Goal: Information Seeking & Learning: Learn about a topic

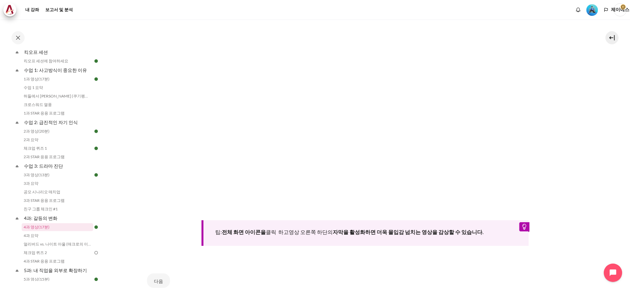
scroll to position [256, 0]
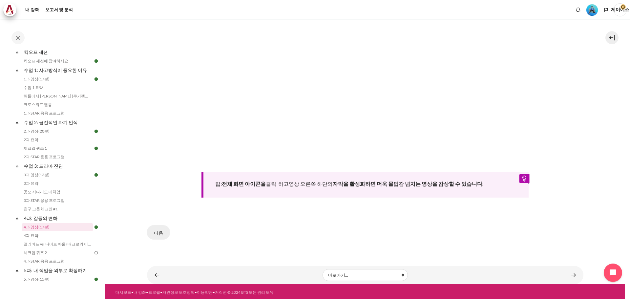
click at [156, 234] on font "다음" at bounding box center [158, 233] width 9 height 8
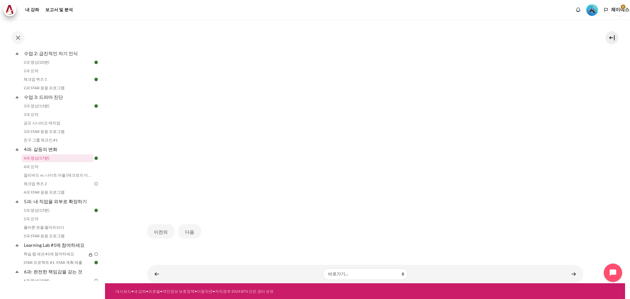
scroll to position [148, 0]
click at [190, 233] on font "다음" at bounding box center [189, 232] width 9 height 6
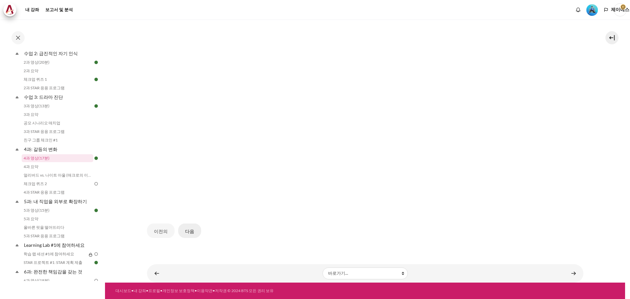
scroll to position [148, 0]
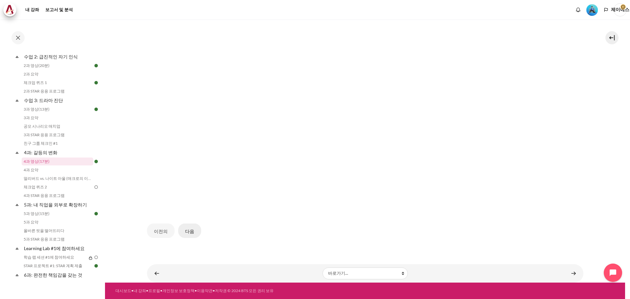
click at [191, 234] on font "다음" at bounding box center [189, 231] width 9 height 8
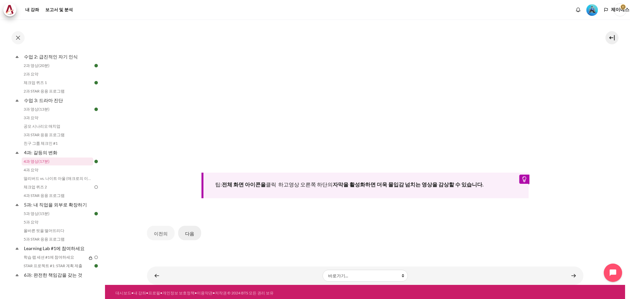
scroll to position [256, 0]
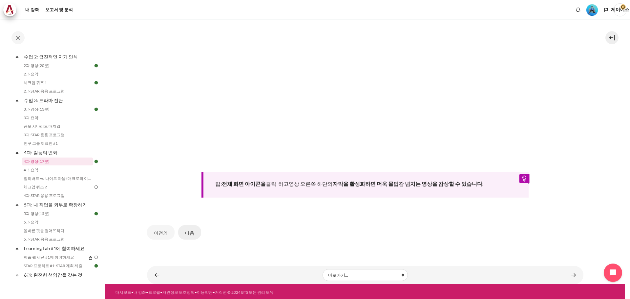
click at [188, 232] on font "다음" at bounding box center [189, 233] width 9 height 6
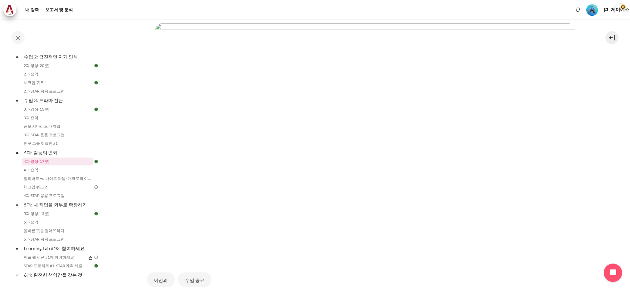
scroll to position [192, 0]
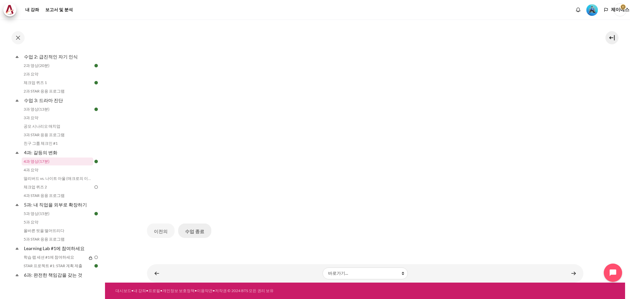
click at [190, 234] on font "수업 종료" at bounding box center [194, 231] width 19 height 8
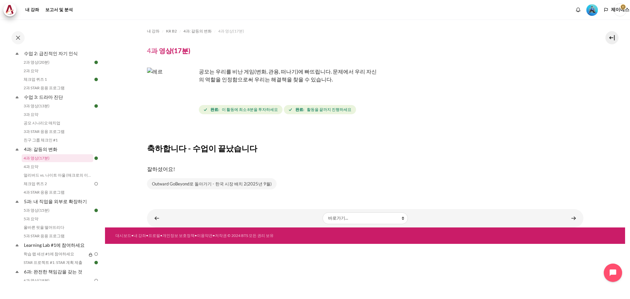
scroll to position [148, 0]
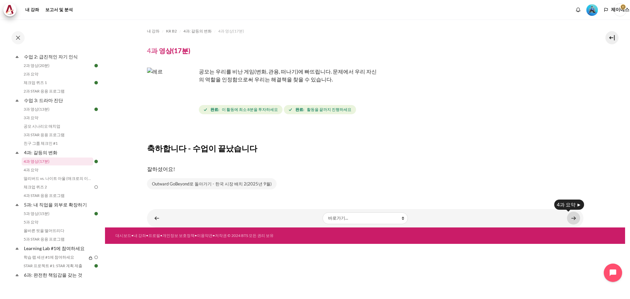
click at [574, 220] on link "콘텐츠" at bounding box center [573, 218] width 13 height 13
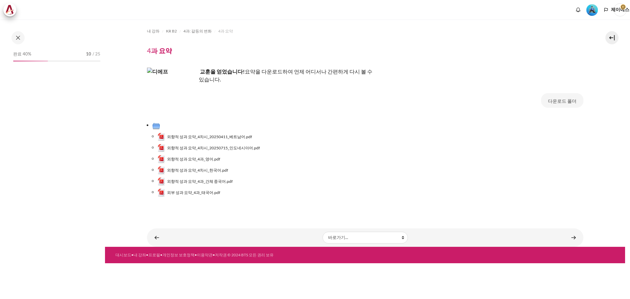
scroll to position [160, 0]
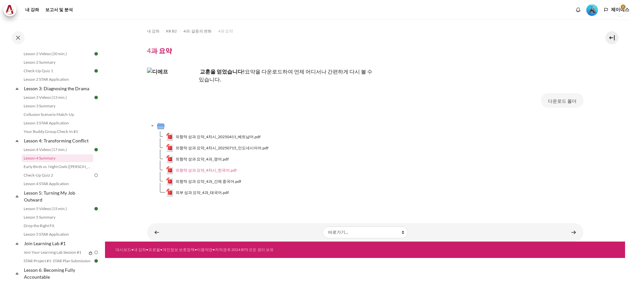
click at [197, 168] on font "외향적 성과 요약_4차시_한국어.pdf" at bounding box center [206, 170] width 61 height 5
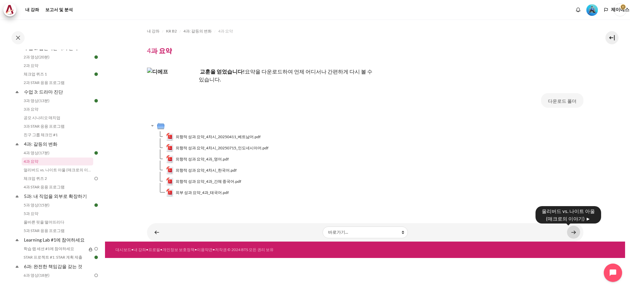
click at [573, 230] on link "콘텐츠" at bounding box center [573, 232] width 13 height 13
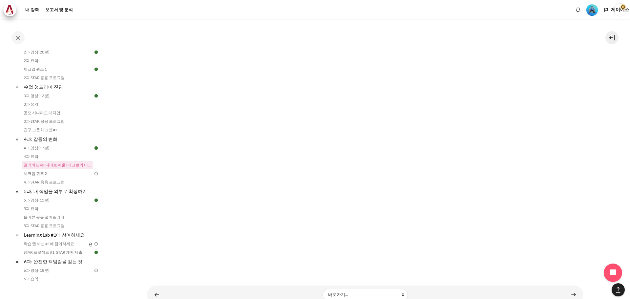
scroll to position [615, 0]
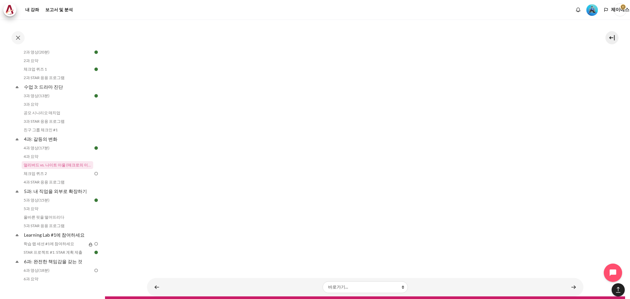
click at [578, 278] on div "바로가기... 바로가기... '스마트 러닝' 플랫폼 시작하기 왜 외향적 성과인가? 사고방식 조사: 나는 어디에 있는가? 워크북 다운로드 가장 …" at bounding box center [365, 287] width 437 height 18
click at [571, 281] on link "콘텐츠" at bounding box center [573, 287] width 13 height 13
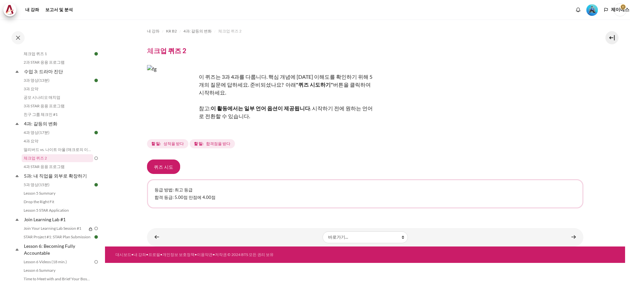
scroll to position [170, 0]
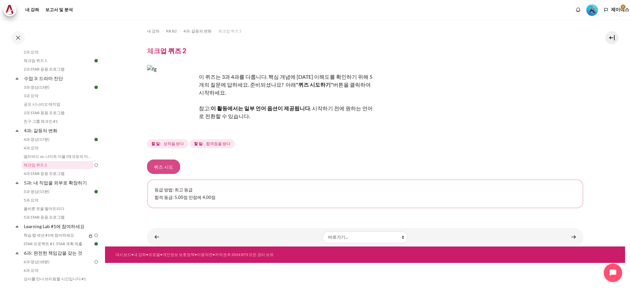
click at [167, 164] on font "퀴즈 시도" at bounding box center [163, 167] width 19 height 6
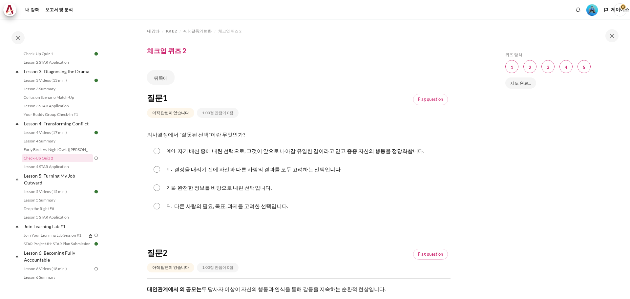
scroll to position [170, 0]
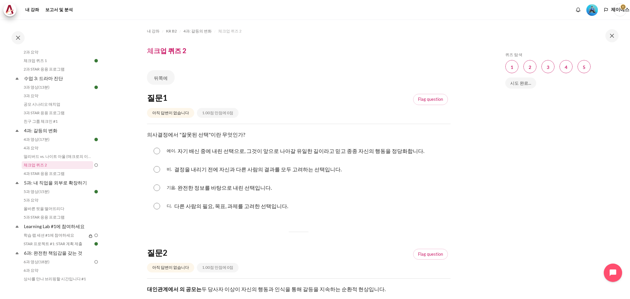
click at [514, 145] on div "퀴즈 탐색 건너뛰기 퀴즈 탐색 질문 1 이 페이지 질문 2 이 페이지 질문 3 이 페이지 질문 4 이 페이지 질문 5 이 페이지 시도 완료..." at bounding box center [560, 164] width 117 height 224
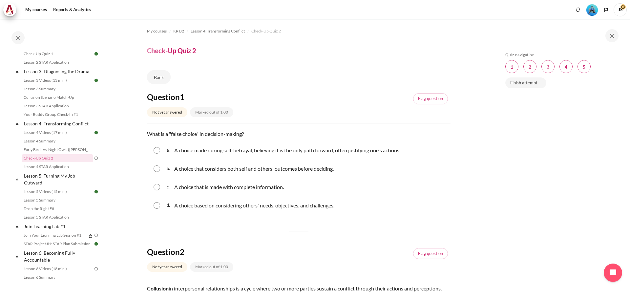
click at [501, 144] on div "Skip Quiz navigation Quiz navigation Question 1 This page Question 2 This page …" at bounding box center [561, 158] width 138 height 279
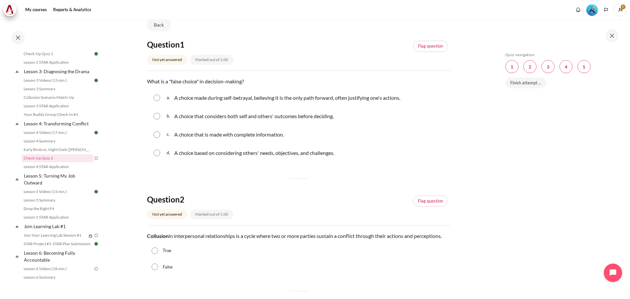
scroll to position [0, 0]
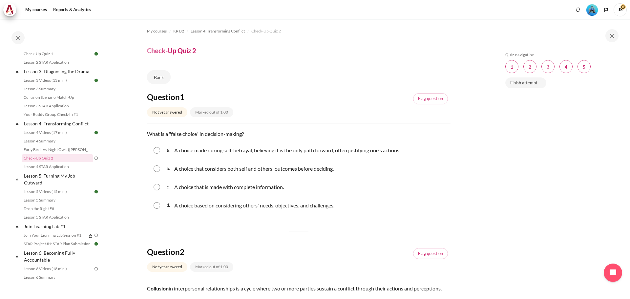
drag, startPoint x: 145, startPoint y: 100, endPoint x: 347, endPoint y: 209, distance: 229.3
copy div "Question 1 Not yet answered Marked out of 1.00 Flag question Question text What…"
click at [154, 152] on input "Content" at bounding box center [157, 150] width 7 height 7
radio input "true"
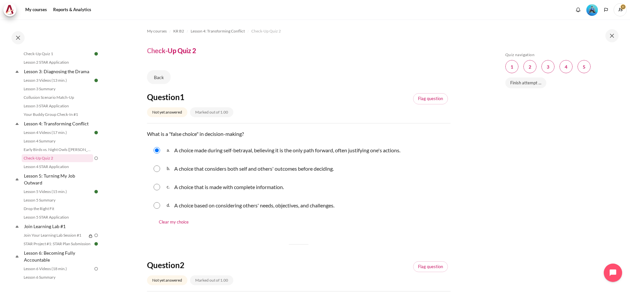
click at [394, 166] on div "b. A choice that considers both self and others' outcomes before deciding." at bounding box center [299, 168] width 304 height 17
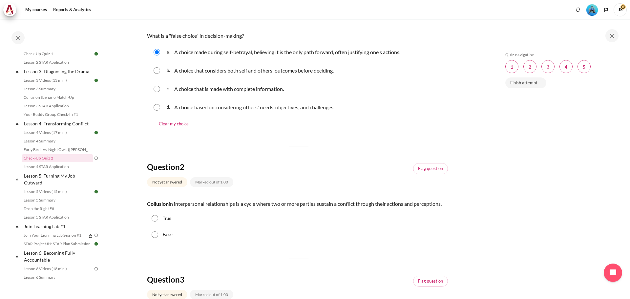
scroll to position [98, 0]
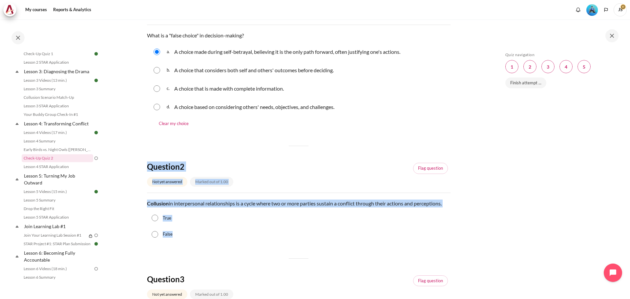
drag, startPoint x: 141, startPoint y: 167, endPoint x: 186, endPoint y: 249, distance: 92.7
copy div "Question 2 Not yet answered Marked out of 1.00 Flag question Question text Coll…"
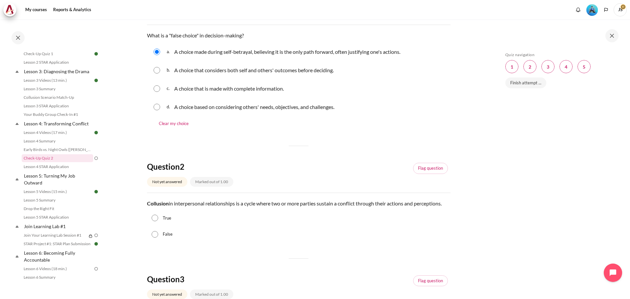
drag, startPoint x: 367, startPoint y: 150, endPoint x: 372, endPoint y: 152, distance: 5.5
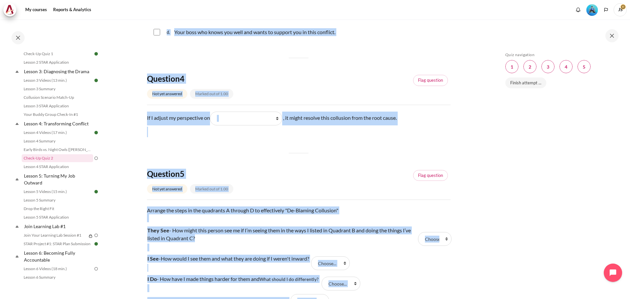
scroll to position [558, 0]
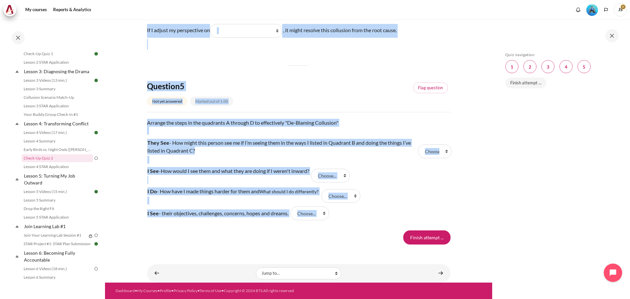
drag, startPoint x: 145, startPoint y: 98, endPoint x: 388, endPoint y: 233, distance: 277.6
copy div "Question 1 Not yet answered Marked out of 1.00 Flag question Question text What…"
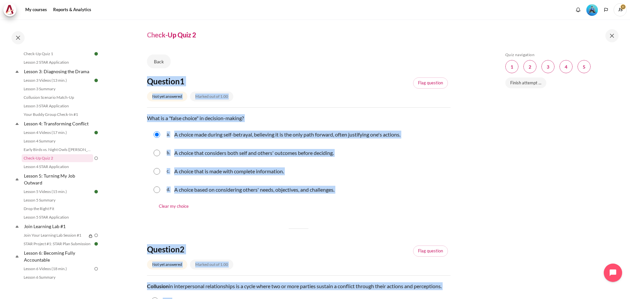
scroll to position [0, 0]
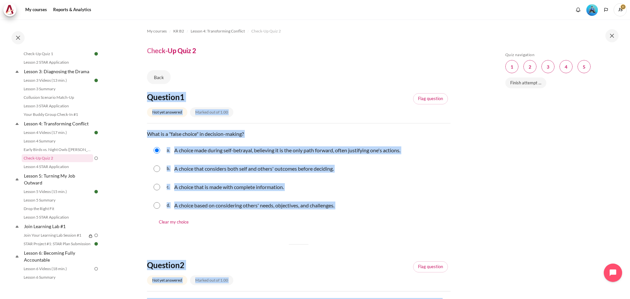
click at [281, 158] on div "a. A choice made during self-betrayal, believing it is the only path forward, o…" at bounding box center [299, 150] width 304 height 17
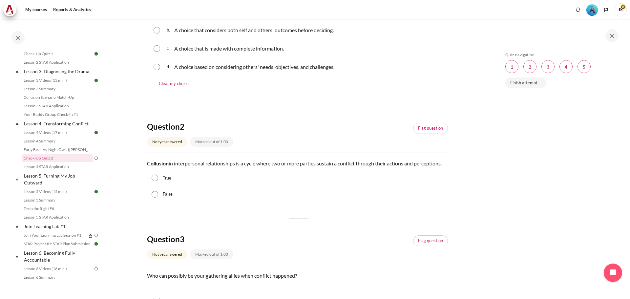
scroll to position [164, 0]
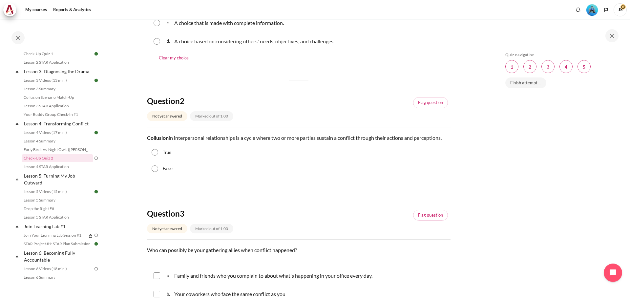
click at [155, 156] on input "True" at bounding box center [155, 152] width 7 height 7
radio input "true"
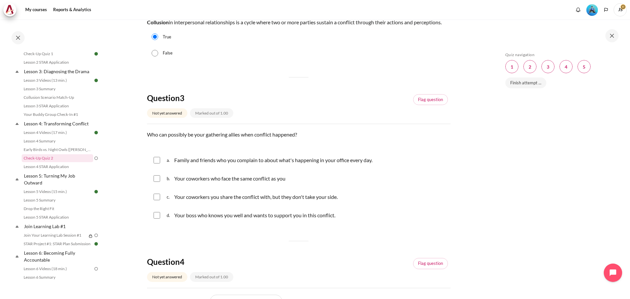
scroll to position [295, 0]
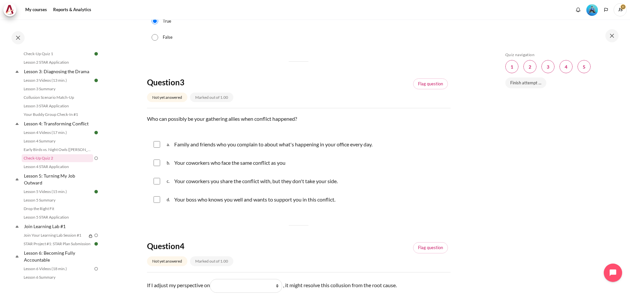
drag, startPoint x: 148, startPoint y: 95, endPoint x: 373, endPoint y: 212, distance: 253.2
click at [373, 209] on div "Question 3 Not yet answered Marked out of 1.00 Flag question Question text Who …" at bounding box center [299, 143] width 304 height 132
copy div "Question 3 Not yet answered Marked out of 1.00 Flag question Question text Who …"
click at [384, 228] on div "Question 1 Not yet answered Marked out of 1.00 Flag question Question text What…" at bounding box center [299, 147] width 304 height 703
click at [154, 166] on input "Content" at bounding box center [157, 163] width 7 height 7
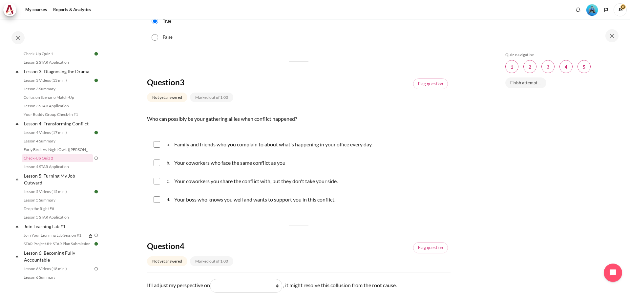
checkbox input "true"
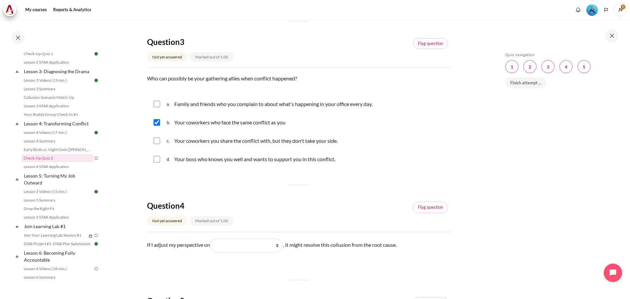
scroll to position [427, 0]
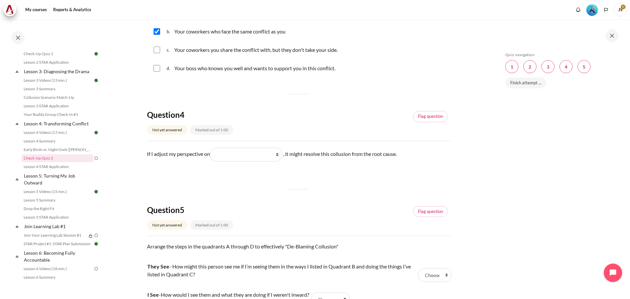
drag, startPoint x: 140, startPoint y: 119, endPoint x: 428, endPoint y: 165, distance: 292.3
click at [428, 165] on section "My courses KR B2 Lesson 4: Transforming Conflict Check-Up Quiz 2 Check-Up Quiz 2" at bounding box center [298, 0] width 387 height 814
copy div "Question 4 Not yet answered Marked out of 1.00 Flag question Question text If I…"
click at [263, 161] on select "What I do What they see and feel What they do What I see and feel about what th…" at bounding box center [246, 155] width 72 height 14
click at [279, 162] on select "What I do What they see and feel What they do What I see and feel about what th…" at bounding box center [246, 155] width 72 height 14
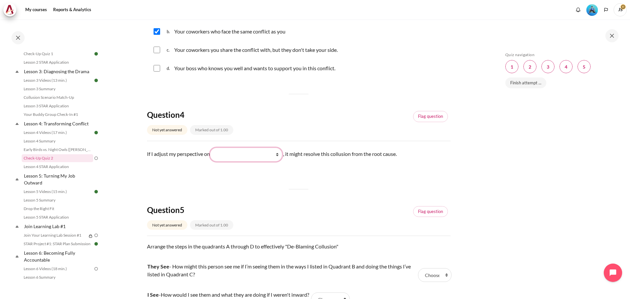
click at [268, 162] on select "What I do What they see and feel What they do What I see and feel about what th…" at bounding box center [246, 155] width 72 height 14
click at [353, 199] on div "Question 1 Not yet answered Marked out of 1.00 Flag question Question text What…" at bounding box center [299, 16] width 304 height 703
click at [279, 162] on select "What I do What they see and feel What they do What I see and feel about what th…" at bounding box center [246, 155] width 72 height 14
drag, startPoint x: 140, startPoint y: 124, endPoint x: 414, endPoint y: 169, distance: 277.5
click at [414, 169] on section "My courses KR B2 Lesson 4: Transforming Conflict Check-Up Quiz 2 Check-Up Quiz 2" at bounding box center [298, 0] width 387 height 814
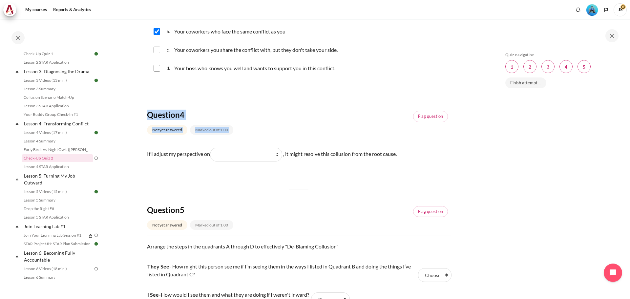
copy div "Question 4 Not yet answered Marked out of 1.00 Flag question Question text"
click at [288, 184] on div "Question 1 Not yet answered Marked out of 1.00 Flag question Question text What…" at bounding box center [299, 16] width 304 height 703
click at [281, 162] on select "What I do What they see and feel What they do What I see and feel about what th…" at bounding box center [246, 155] width 72 height 14
select select "4"
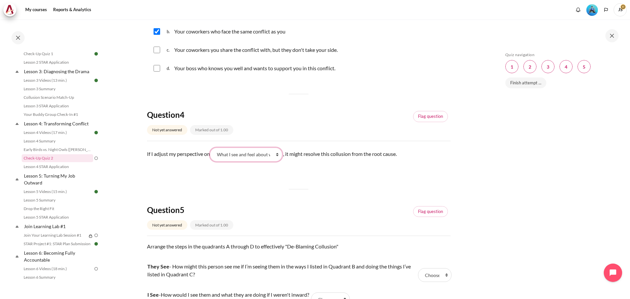
click at [212, 155] on select "What I do What they see and feel What they do What I see and feel about what th…" at bounding box center [246, 155] width 72 height 14
drag, startPoint x: 145, startPoint y: 162, endPoint x: 432, endPoint y: 163, distance: 286.9
click at [432, 163] on section "My courses KR B2 Lesson 4: Transforming Conflict Check-Up Quiz 2 Check-Up Quiz 2" at bounding box center [298, 0] width 387 height 814
copy p "If I adjust my perspective on Blank 1 Question 4 What I do What they see and fe…"
click at [235, 198] on div "Question 1 Not yet answered Marked out of 1.00 Flag question Question text What…" at bounding box center [299, 16] width 304 height 703
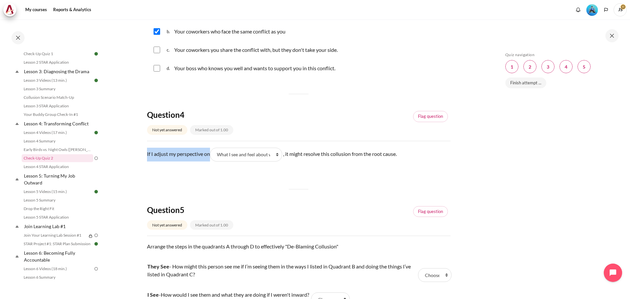
drag, startPoint x: 146, startPoint y: 162, endPoint x: 211, endPoint y: 164, distance: 64.7
click at [211, 164] on section "My courses KR B2 Lesson 4: Transforming Conflict Check-Up Quiz 2 Check-Up Quiz 2" at bounding box center [298, 0] width 387 height 814
copy p "If I adjust my perspective on"
drag, startPoint x: 287, startPoint y: 163, endPoint x: 468, endPoint y: 155, distance: 181.7
click at [468, 155] on section "My courses KR B2 Lesson 4: Transforming Conflict Check-Up Quiz 2 Check-Up Quiz 2" at bounding box center [298, 0] width 387 height 814
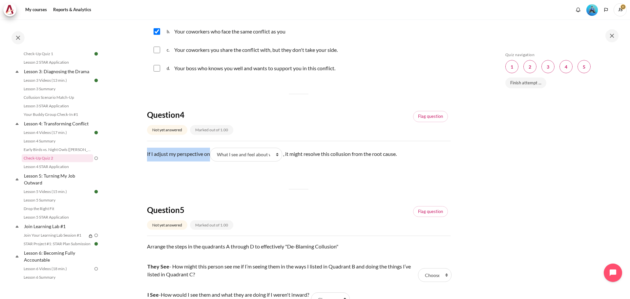
copy p ", it might resolve this collusion from the root cause."
click at [260, 184] on div "Question 1 Not yet answered Marked out of 1.00 Flag question Question text What…" at bounding box center [299, 16] width 304 height 703
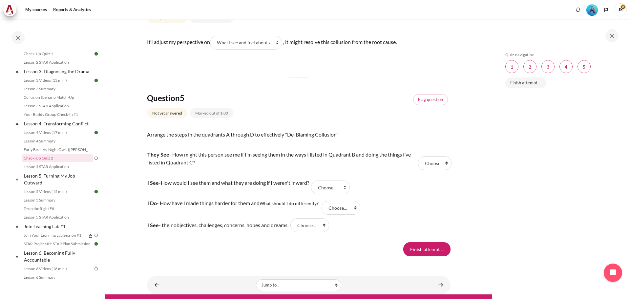
scroll to position [558, 0]
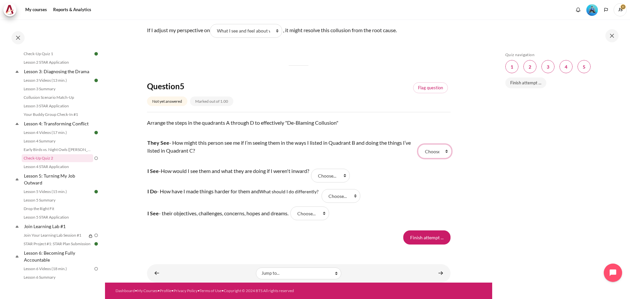
click at [444, 153] on select "Choose... D A C B" at bounding box center [434, 151] width 33 height 14
click at [496, 162] on div "Skip Quiz navigation Quiz navigation Question 1 This page Question 2 This page …" at bounding box center [561, 158] width 138 height 279
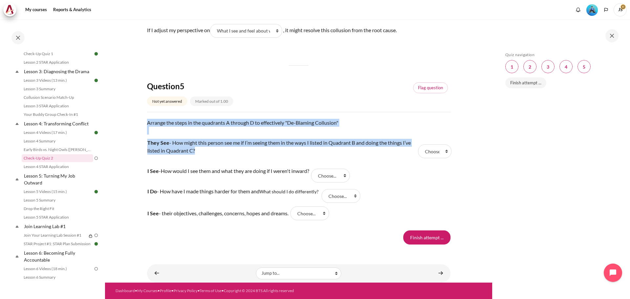
drag, startPoint x: 145, startPoint y: 122, endPoint x: 258, endPoint y: 149, distance: 115.7
copy div "Arrange the steps in the quadrants A through D to effectively "De-Blaming Collu…"
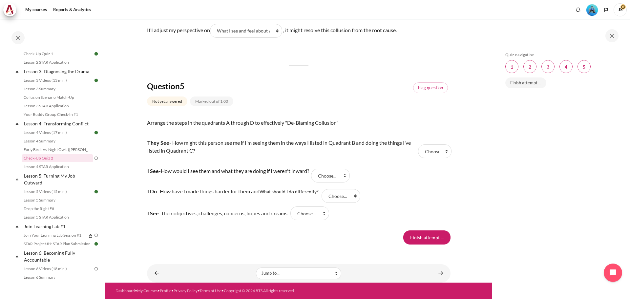
click at [288, 162] on td "They See - How might this person see me if I’m seeing them in the ways I listed…" at bounding box center [282, 151] width 270 height 28
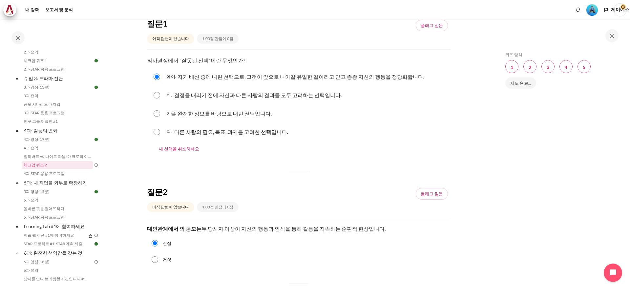
scroll to position [0, 0]
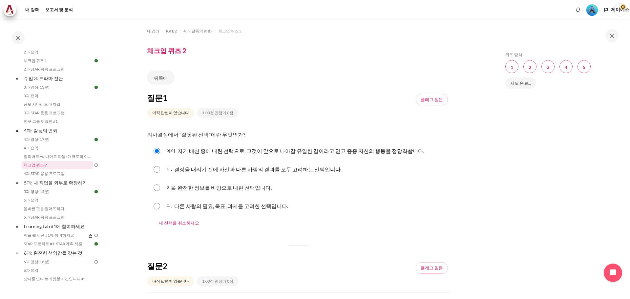
drag, startPoint x: 141, startPoint y: 137, endPoint x: 284, endPoint y: 208, distance: 159.1
click at [216, 142] on fieldset "질문 1 답변 에이. 자기 배신 중에 내린 선택으로, 그것이 앞으로 나아갈 유일한 길이라고 믿고 종종 자신의 행동을 정당화합니다. 비. 결정을…" at bounding box center [299, 185] width 304 height 89
drag, startPoint x: 141, startPoint y: 137, endPoint x: 248, endPoint y: 131, distance: 107.2
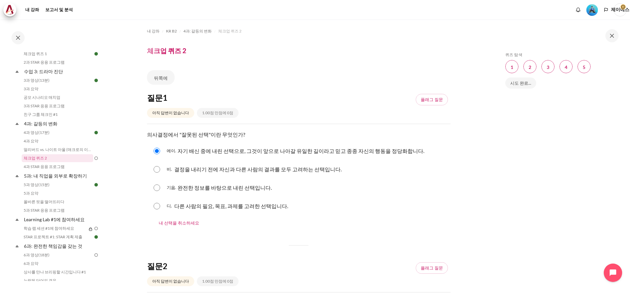
scroll to position [170, 0]
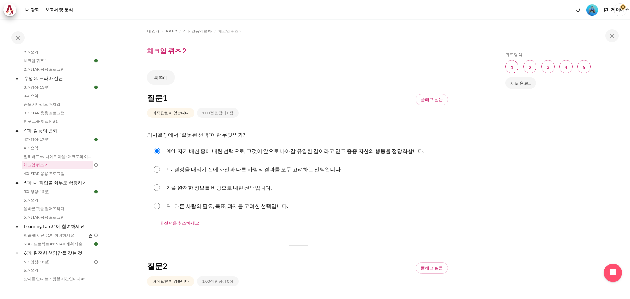
drag, startPoint x: 417, startPoint y: 153, endPoint x: 179, endPoint y: 155, distance: 238.7
click at [179, 155] on div "에이. 자기 배신 중에 내린 선택으로, 그것이 앞으로 나아갈 유일한 길이라고 믿고 종종 자신의 행동을 정당화합니다." at bounding box center [299, 150] width 304 height 17
drag, startPoint x: 175, startPoint y: 169, endPoint x: 344, endPoint y: 168, distance: 169.1
click at [344, 168] on div "비. 결정을 내리기 전에 자신과 다른 사람의 결과를 모두 고려하는 선택입니다." at bounding box center [299, 169] width 304 height 17
drag, startPoint x: 177, startPoint y: 189, endPoint x: 339, endPoint y: 192, distance: 162.5
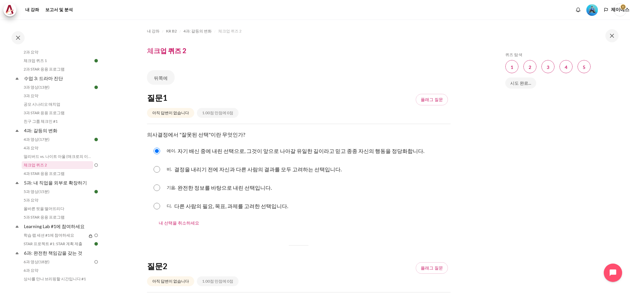
click at [339, 192] on div "기음. 완전한 정보를 바탕으로 내린 선택입니다." at bounding box center [299, 187] width 304 height 17
drag, startPoint x: 175, startPoint y: 206, endPoint x: 356, endPoint y: 211, distance: 181.6
click at [356, 211] on div "디. 다른 사람의 필요, 목표, 과제를 고려한 선택입니다." at bounding box center [299, 206] width 304 height 17
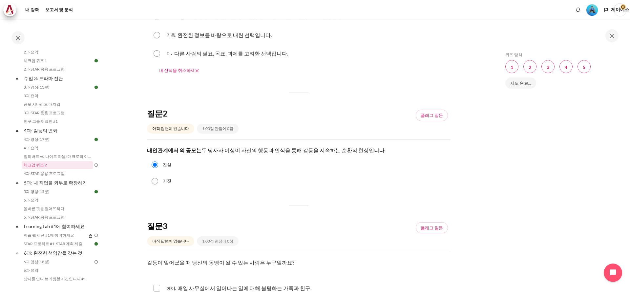
scroll to position [164, 0]
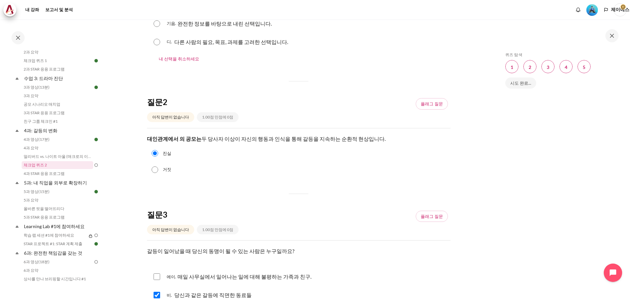
drag, startPoint x: 147, startPoint y: 138, endPoint x: 426, endPoint y: 136, distance: 279.4
click at [426, 136] on p "대인관계에서 의 공모는 두 당사자 이상이 자신의 행동과 인식을 통해 갈등을 지속하는 순환적 현상입니다." at bounding box center [299, 139] width 304 height 8
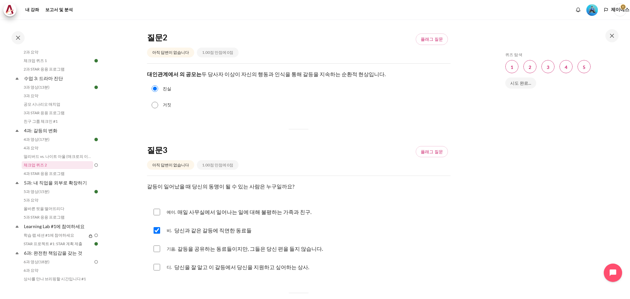
scroll to position [230, 0]
drag, startPoint x: 139, startPoint y: 189, endPoint x: 300, endPoint y: 184, distance: 161.3
click at [300, 184] on section "내 강좌 KR B2 4과: 갈등의 변화 체크업 퀴즈 2 체크업 퀴즈 2" at bounding box center [298, 197] width 387 height 814
drag, startPoint x: 177, startPoint y: 212, endPoint x: 468, endPoint y: 213, distance: 290.5
click at [468, 213] on section "내 강좌 KR B2 4과: 갈등의 변화 체크업 퀴즈 2 체크업 퀴즈 2" at bounding box center [298, 197] width 387 height 814
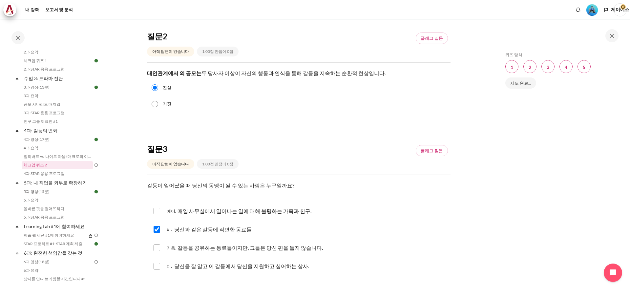
drag, startPoint x: 175, startPoint y: 228, endPoint x: 276, endPoint y: 231, distance: 100.8
click at [276, 231] on div "비. 당신과 같은 갈등에 직면한 동료들" at bounding box center [299, 229] width 304 height 17
drag, startPoint x: 177, startPoint y: 248, endPoint x: 472, endPoint y: 252, distance: 295.1
click at [472, 252] on section "내 강좌 KR B2 4과: 갈등의 변화 체크업 퀴즈 2 체크업 퀴즈 2" at bounding box center [298, 197] width 387 height 814
drag, startPoint x: 175, startPoint y: 267, endPoint x: 491, endPoint y: 271, distance: 315.8
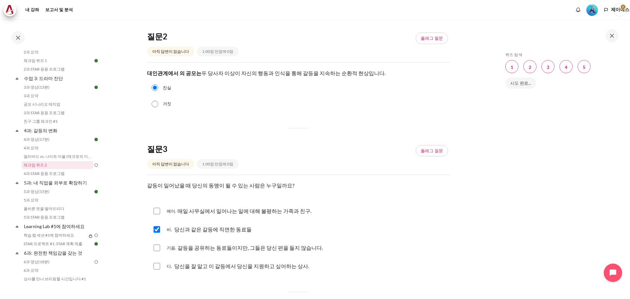
click at [491, 271] on div "내 강좌 KR B2 4과: 갈등의 변화 체크업 퀴즈 2 체크업 퀴즈 2 뒤쪽에" at bounding box center [315, 159] width 630 height 280
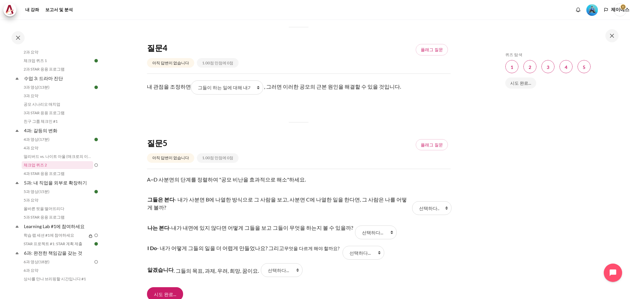
scroll to position [427, 0]
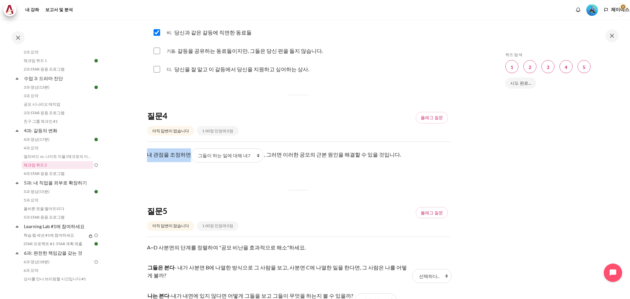
drag, startPoint x: 147, startPoint y: 157, endPoint x: 194, endPoint y: 155, distance: 46.3
click at [194, 155] on p "내 관점을 조정하면 빈칸 1 질문 4 내가 하는 일 그들이 보고 느끼는 것 그들이 하는 일 그들이 하는 일에 대해 내가 보고 느낀 것 , 그러…" at bounding box center [299, 155] width 304 height 14
drag, startPoint x: 266, startPoint y: 154, endPoint x: 422, endPoint y: 148, distance: 156.4
click at [422, 148] on p "내 관점을 조정하면 빈칸 1 질문 4 내가 하는 일 그들이 보고 느끼는 것 그들이 하는 일 그들이 하는 일에 대해 내가 보고 느낀 것 , 그러…" at bounding box center [299, 155] width 304 height 14
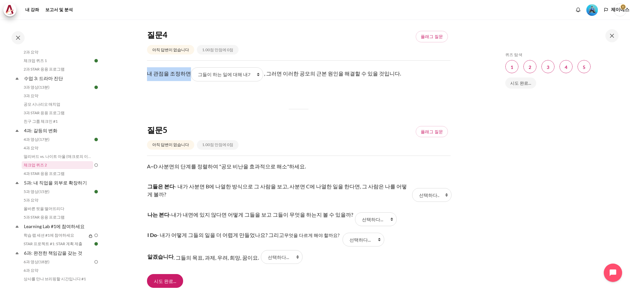
scroll to position [551, 0]
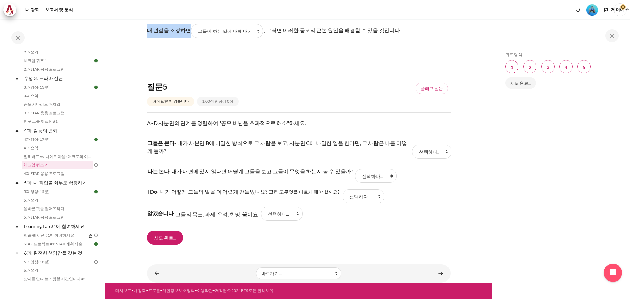
drag, startPoint x: 300, startPoint y: 121, endPoint x: 146, endPoint y: 121, distance: 154.6
drag, startPoint x: 146, startPoint y: 144, endPoint x: 162, endPoint y: 152, distance: 17.6
drag, startPoint x: 147, startPoint y: 174, endPoint x: 339, endPoint y: 171, distance: 192.4
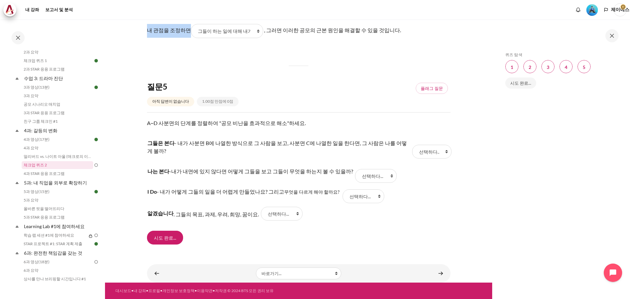
click at [339, 171] on p "나는 본다 - 내가 내면에 있지 않다면 어떻게 그들을 보고 그들이 무엇을 하는지 볼 수 있을까?" at bounding box center [250, 171] width 206 height 8
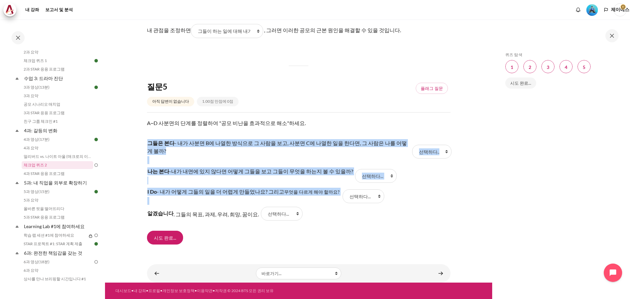
drag, startPoint x: 146, startPoint y: 194, endPoint x: 330, endPoint y: 191, distance: 183.9
click at [341, 191] on td "답변 3 질문 5 선택하다... 디 에이 기음 비" at bounding box center [362, 196] width 42 height 14
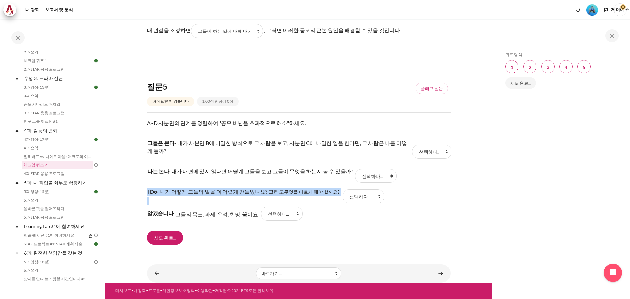
drag, startPoint x: 331, startPoint y: 192, endPoint x: 147, endPoint y: 193, distance: 183.8
click at [147, 193] on tr "I Do - 내가 어떻게 그들의 일을 더 어렵게 만들었나요? 그리고 무엇을 다르게 해야 할까요? 답변 3 질문 5 선택하다... 디 에이 기음…" at bounding box center [299, 196] width 304 height 20
drag, startPoint x: 253, startPoint y: 214, endPoint x: 148, endPoint y: 212, distance: 105.1
click at [148, 212] on td "알겠습니다 . 그들의 목표, 과제, 우려, 희망, 꿈이요." at bounding box center [203, 214] width 112 height 10
click at [438, 152] on select "선택하다... 디 에이 기음 비" at bounding box center [431, 152] width 39 height 14
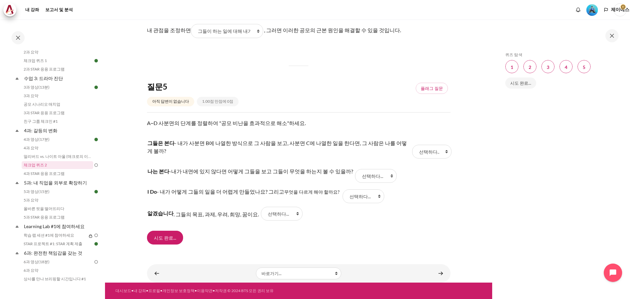
click at [617, 168] on div "퀴즈 탐색 건너뛰기 퀴즈 탐색 질문 1 이 페이지 질문 2 이 페이지 질문 3 이 페이지 질문 4 이 페이지 질문 5 이 페이지 시도 완료..." at bounding box center [560, 164] width 117 height 224
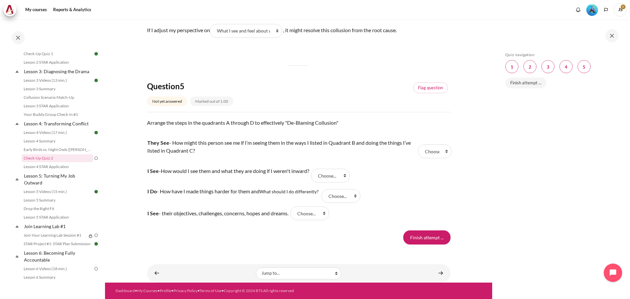
drag, startPoint x: 558, startPoint y: 292, endPoint x: 558, endPoint y: 287, distance: 4.6
click at [558, 292] on div "Skip Quiz navigation Quiz navigation Question 1 This page Question 2 This page …" at bounding box center [561, 158] width 138 height 279
click at [437, 148] on select "Choose... D A C B" at bounding box center [434, 151] width 33 height 14
click at [575, 164] on div "Skip Quiz navigation Quiz navigation Question 1 This page Question 2 This page …" at bounding box center [560, 164] width 117 height 224
click at [445, 153] on select "Choose... D A C B" at bounding box center [434, 151] width 33 height 14
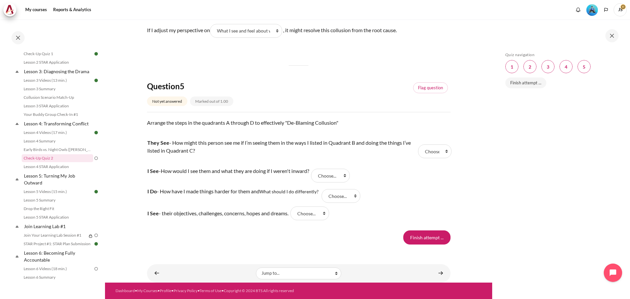
click at [443, 102] on div "Question 5 Not yet answered Marked out of 1.00 Flag question" at bounding box center [299, 96] width 304 height 31
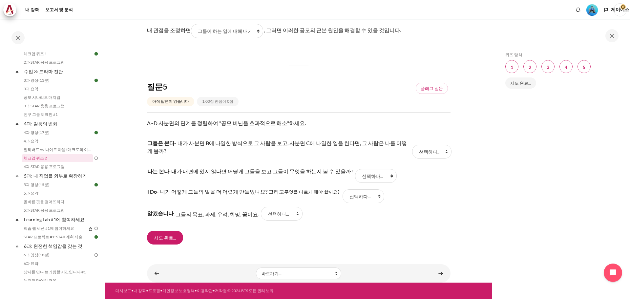
scroll to position [170, 0]
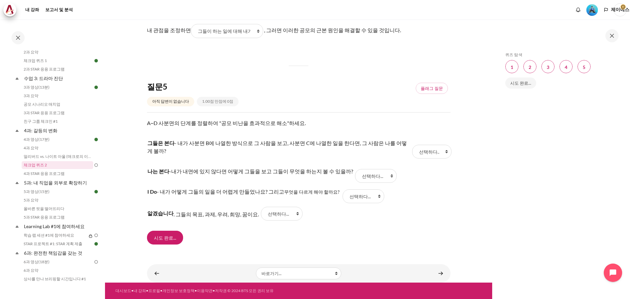
click at [502, 145] on div "퀴즈 탐색 건너뛰기 퀴즈 탐색 질문 1 이 페이지 질문 2 이 페이지 질문 3 이 페이지 질문 4 이 페이지 질문 5 이 페이지 시도 완료..." at bounding box center [560, 164] width 117 height 224
click at [434, 152] on select "선택하다... 디 에이 기음 비" at bounding box center [431, 152] width 39 height 14
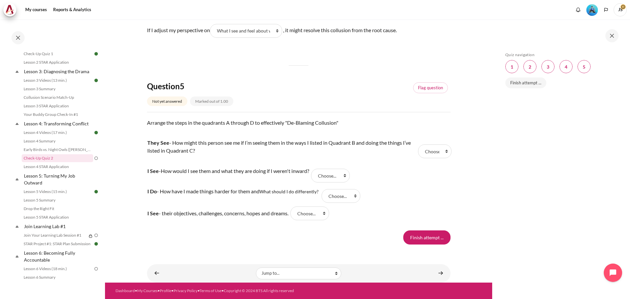
click at [493, 222] on div "Skip to main content Open course index Completed 40% 10 / 25 Expand Collapse" at bounding box center [315, 149] width 630 height 299
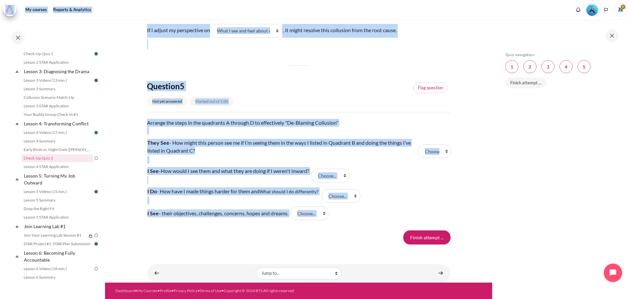
click at [397, 195] on tr "I Do - How have I made things harder for them and What should I do differently?…" at bounding box center [299, 196] width 304 height 20
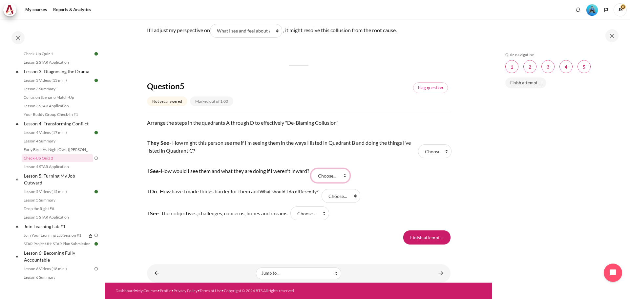
click at [336, 173] on select "Choose... D A C B" at bounding box center [330, 176] width 39 height 14
click at [344, 174] on select "Choose... D A C B" at bounding box center [330, 176] width 39 height 14
click at [374, 243] on div "Finish attempt ..." at bounding box center [299, 237] width 304 height 14
click at [346, 198] on select "Choose... D A C B" at bounding box center [341, 196] width 39 height 14
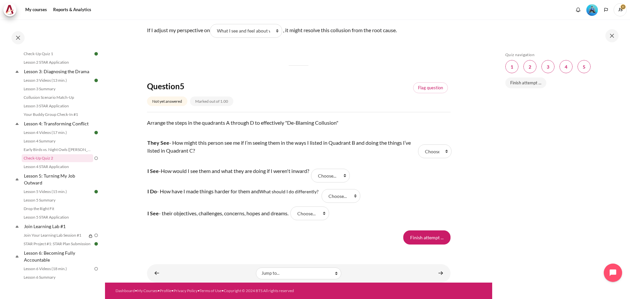
click at [370, 198] on tr "I Do - How have I made things harder for them and What should I do differently?…" at bounding box center [299, 196] width 304 height 20
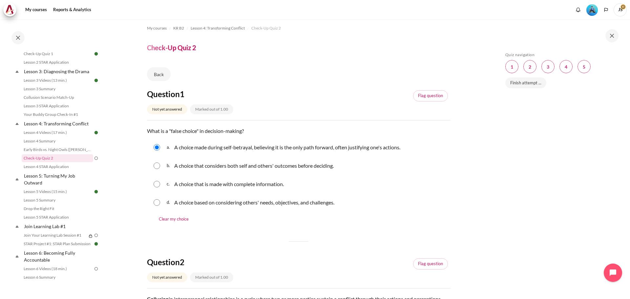
scroll to position [0, 0]
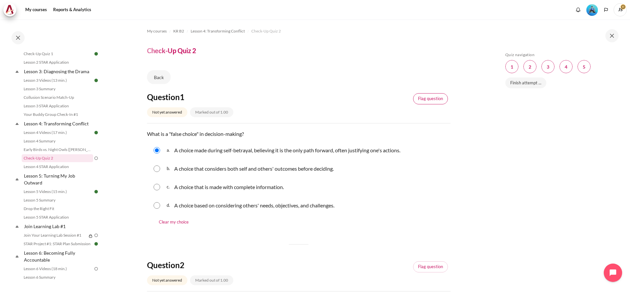
click at [420, 99] on link "Flag question" at bounding box center [430, 98] width 35 height 11
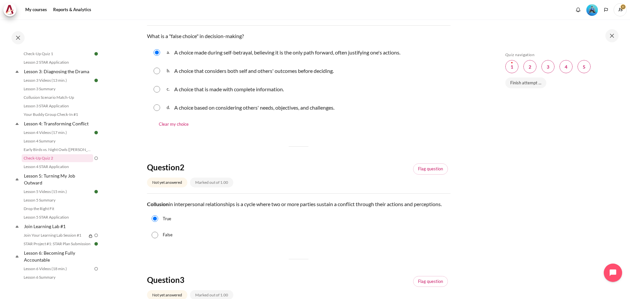
scroll to position [98, 0]
click at [414, 168] on link "Flag question" at bounding box center [430, 168] width 35 height 11
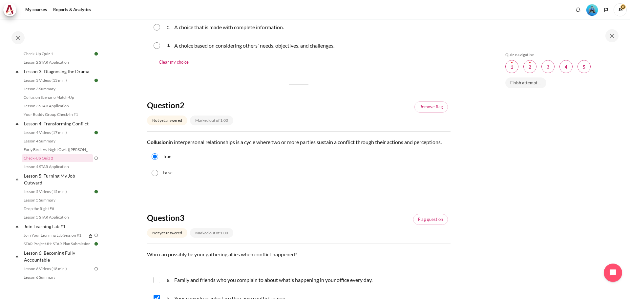
scroll to position [230, 0]
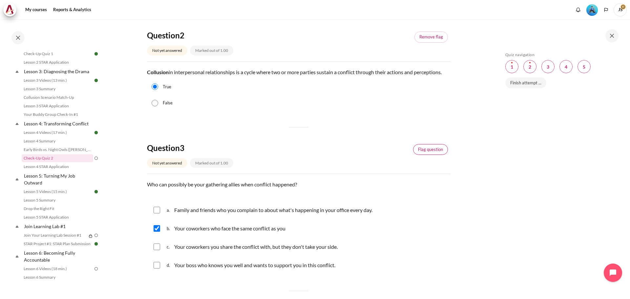
click at [424, 155] on link "Flag question" at bounding box center [430, 149] width 35 height 11
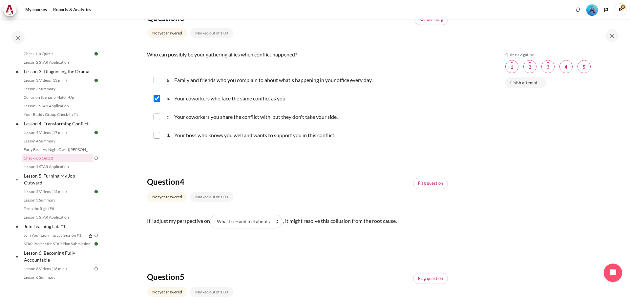
scroll to position [361, 0]
click at [424, 188] on link "Flag question" at bounding box center [430, 182] width 35 height 11
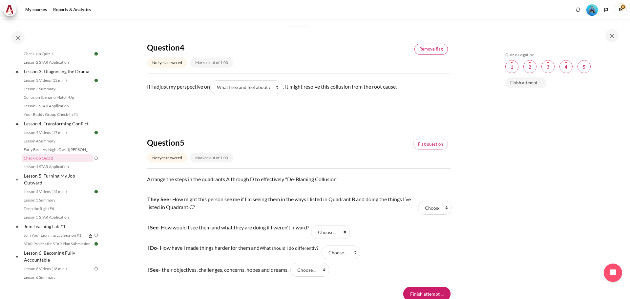
scroll to position [525, 0]
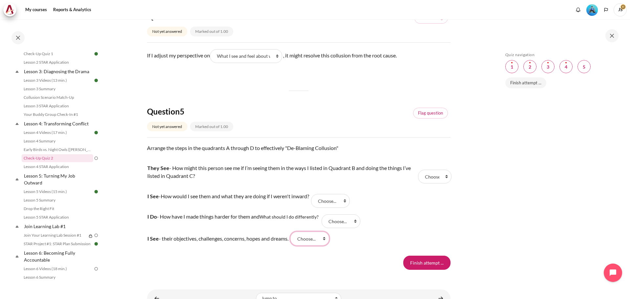
click at [316, 246] on select "Choose... D A C B" at bounding box center [310, 239] width 39 height 14
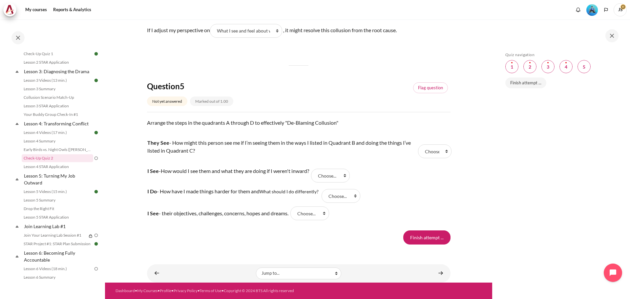
scroll to position [558, 0]
click at [326, 215] on select "Choose... D A C B" at bounding box center [310, 213] width 39 height 14
click at [354, 236] on div "Finish attempt ..." at bounding box center [299, 237] width 304 height 14
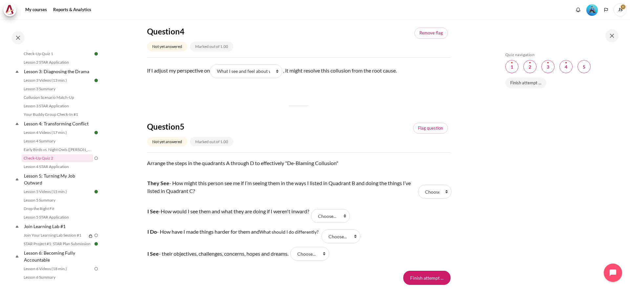
scroll to position [427, 0]
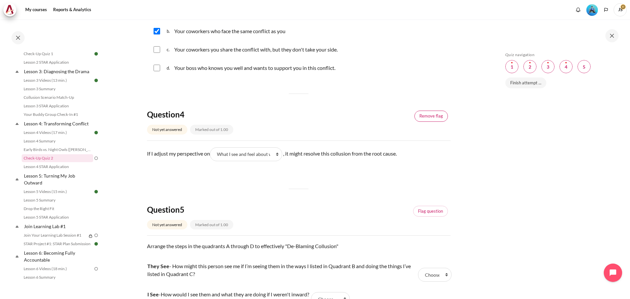
click at [426, 122] on link "Remove flag" at bounding box center [431, 116] width 33 height 11
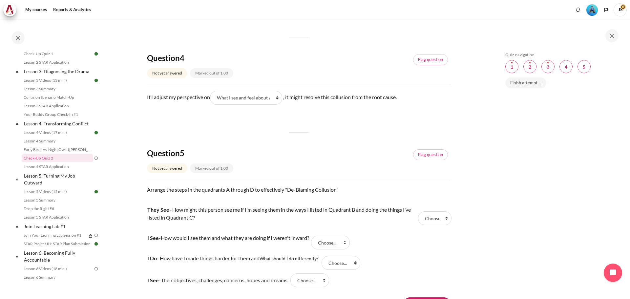
scroll to position [558, 0]
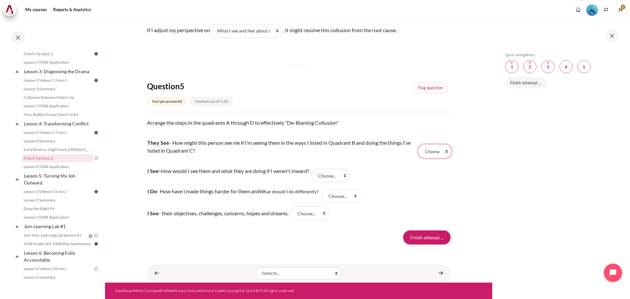
click at [434, 155] on select "Choose... D A C B" at bounding box center [434, 151] width 33 height 14
click at [427, 156] on select "Choose... D A C B" at bounding box center [434, 151] width 33 height 14
select select "1"
click at [418, 144] on select "Choose... D A C B" at bounding box center [434, 151] width 33 height 14
click at [434, 155] on select "Choose... D A C B" at bounding box center [434, 151] width 33 height 14
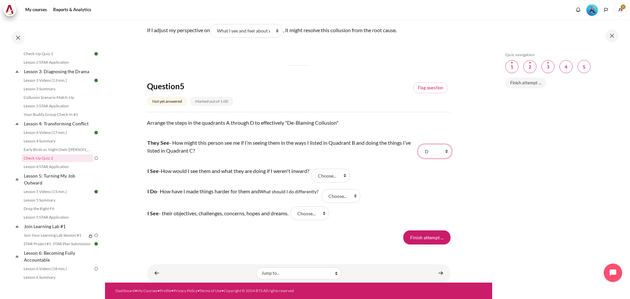
click at [418, 144] on select "Choose... D A C B" at bounding box center [434, 151] width 33 height 14
click at [341, 177] on select "Choose... D A C B" at bounding box center [330, 176] width 39 height 14
select select "2"
click at [315, 169] on select "Choose... D A C B" at bounding box center [330, 176] width 39 height 14
click at [351, 191] on select "Choose... D A C B" at bounding box center [341, 196] width 39 height 14
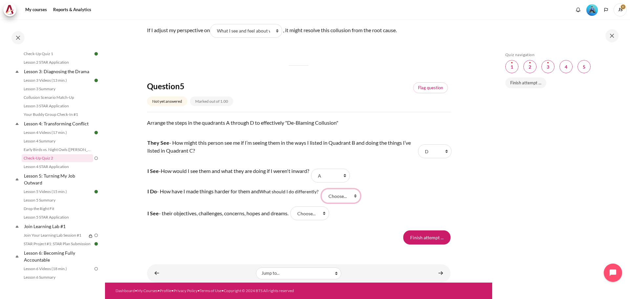
select select "3"
click at [323, 189] on select "Choose... D A C B" at bounding box center [341, 196] width 39 height 14
click at [308, 217] on select "Choose... D A C B" at bounding box center [310, 213] width 39 height 14
select select "2"
click at [294, 206] on select "Choose... D A C B" at bounding box center [310, 213] width 39 height 14
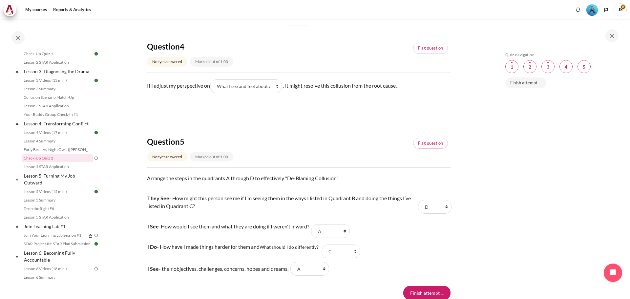
scroll to position [493, 0]
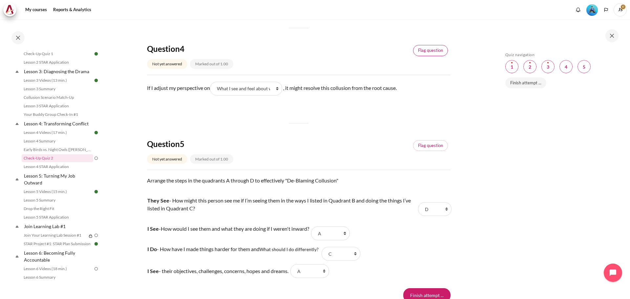
click at [436, 56] on link "Flag question" at bounding box center [430, 50] width 35 height 11
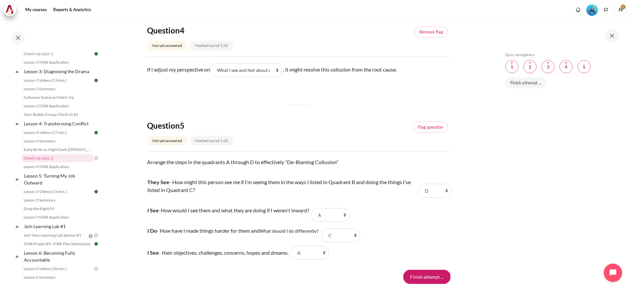
scroll to position [526, 0]
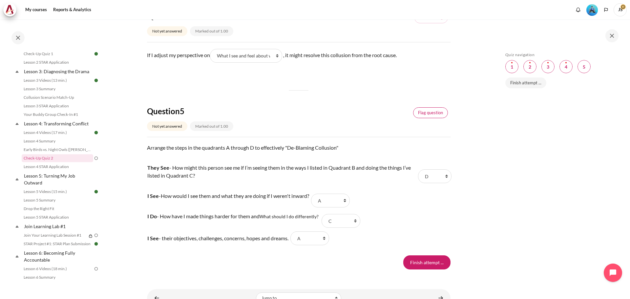
click at [432, 119] on link "Flag question" at bounding box center [430, 112] width 35 height 11
click at [425, 269] on input "Finish attempt ..." at bounding box center [426, 262] width 47 height 14
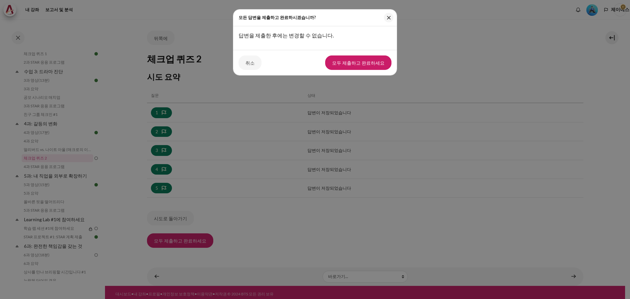
scroll to position [170, 0]
click at [349, 66] on font "모두 제출하고 완료하세요" at bounding box center [358, 63] width 53 height 6
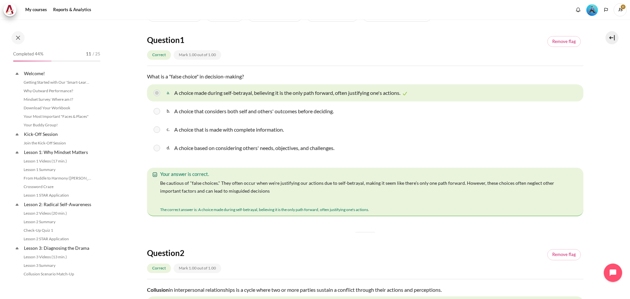
scroll to position [177, 0]
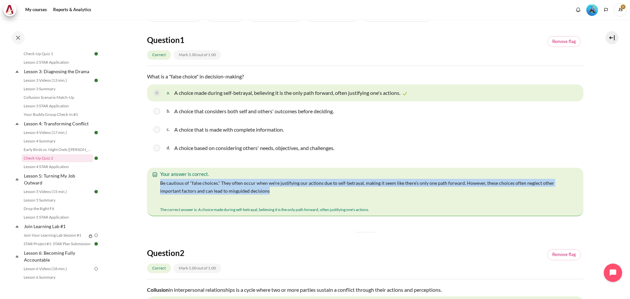
drag, startPoint x: 256, startPoint y: 195, endPoint x: 158, endPoint y: 182, distance: 98.6
click at [158, 182] on div "Your answer is correct. Be cautious of "false choices." They often occur when w…" at bounding box center [365, 192] width 437 height 49
drag, startPoint x: 382, startPoint y: 210, endPoint x: 155, endPoint y: 181, distance: 228.7
click at [155, 181] on div "Your answer is correct. Be cautious of "false choices." They often occur when w…" at bounding box center [365, 192] width 437 height 49
copy div "Be cautious of "false choices." They often occur when we’re justifying our acti…"
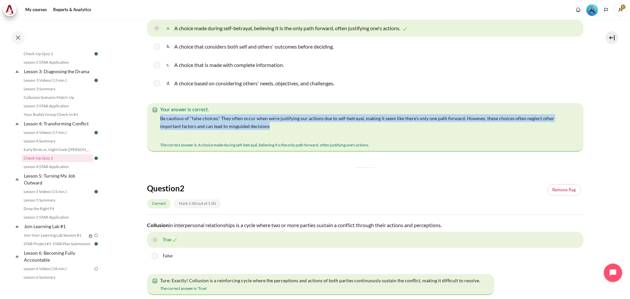
scroll to position [230, 0]
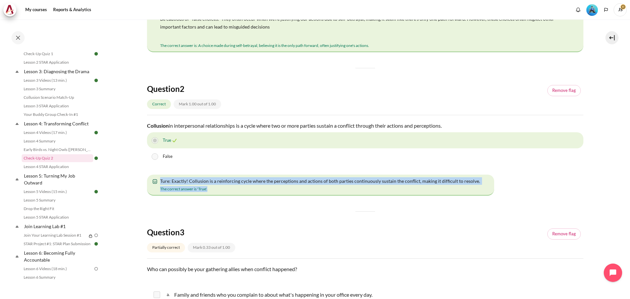
drag, startPoint x: 209, startPoint y: 191, endPoint x: 161, endPoint y: 180, distance: 49.9
click at [161, 180] on div "Ture: Exactly! Collusion is a reinforcing cycle where the perceptions and actio…" at bounding box center [320, 185] width 347 height 21
copy div "Ture: Exactly! Collusion is a reinforcing cycle where the perceptions and actio…"
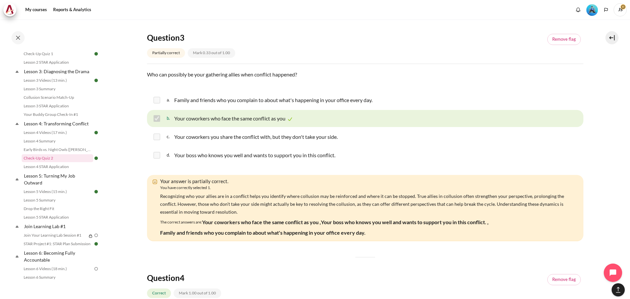
scroll to position [460, 0]
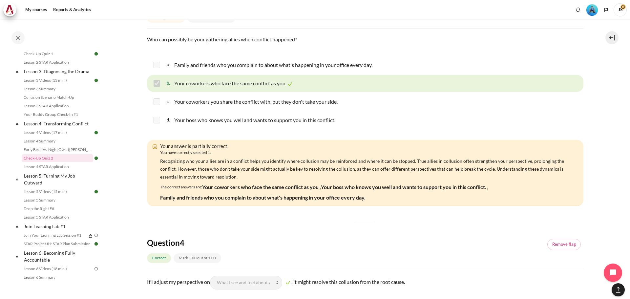
drag, startPoint x: 368, startPoint y: 199, endPoint x: 159, endPoint y: 144, distance: 216.8
click at [159, 144] on div "Your answer is partially correct. You have correctly selected 1. Recognizing wh…" at bounding box center [365, 173] width 437 height 67
copy div "Your answer is partially correct. You have correctly selected 1. Recognizing wh…"
click at [233, 211] on div "Question 1 Correct Mark 1.00 out of 1.00 Remove flag Question text What is a "f…" at bounding box center [365, 148] width 437 height 1014
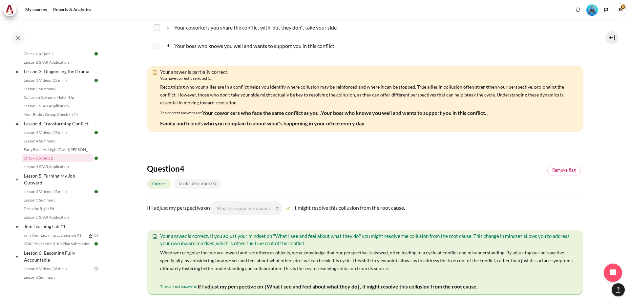
scroll to position [624, 0]
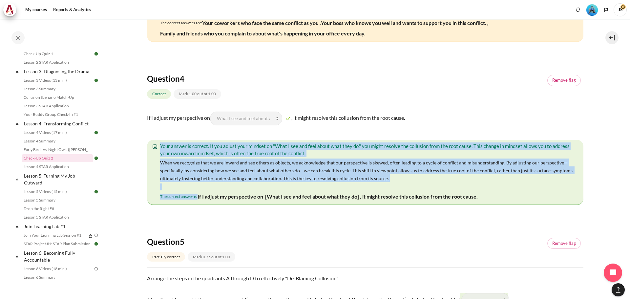
drag, startPoint x: 159, startPoint y: 146, endPoint x: 507, endPoint y: 204, distance: 352.0
click at [507, 204] on div "Your answer is correct. If you adjust your mindset on "What I see and feel abou…" at bounding box center [365, 172] width 437 height 65
copy div "Your answer is correct. If you adjust your mindset on "What I see and feel abou…"
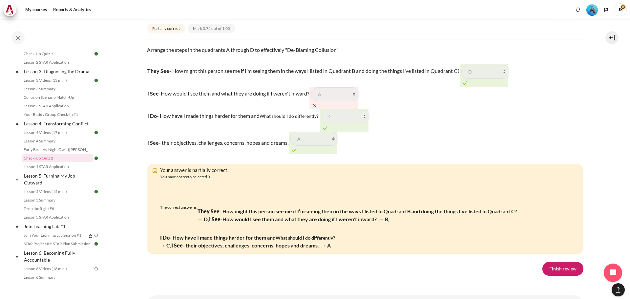
scroll to position [854, 0]
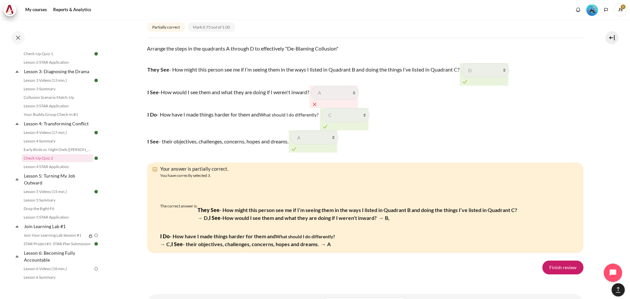
click at [476, 122] on tr "I Do - How have I made things harder for them and What should I do differently?…" at bounding box center [328, 119] width 362 height 22
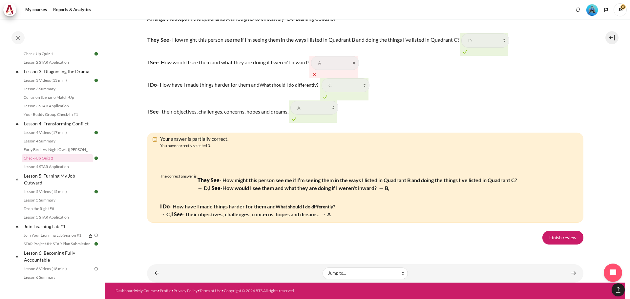
scroll to position [1106, 0]
drag, startPoint x: 156, startPoint y: 176, endPoint x: 342, endPoint y: 221, distance: 191.4
click at [342, 221] on div "Your answer is partially correct. You have correctly selected 3. The correct an…" at bounding box center [365, 178] width 437 height 90
copy div "The correct answer is: They See - How might this person see me if I’m seeing th…"
click at [304, 197] on p "I Do - How have I made things harder for them and What should I do differently?…" at bounding box center [248, 207] width 176 height 24
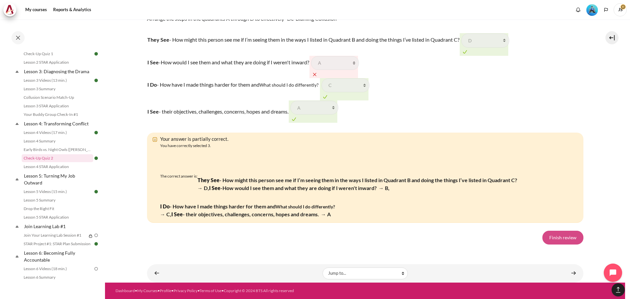
click at [558, 238] on link "Finish review" at bounding box center [563, 238] width 41 height 14
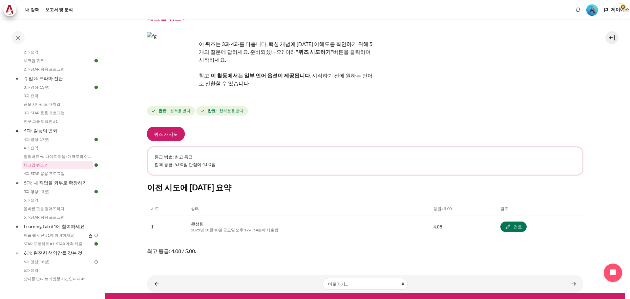
scroll to position [35, 0]
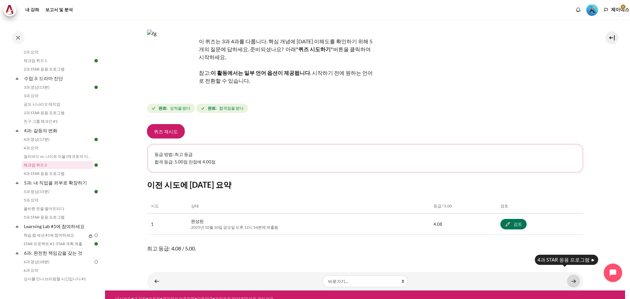
click at [574, 275] on link "콘텐츠" at bounding box center [573, 281] width 13 height 13
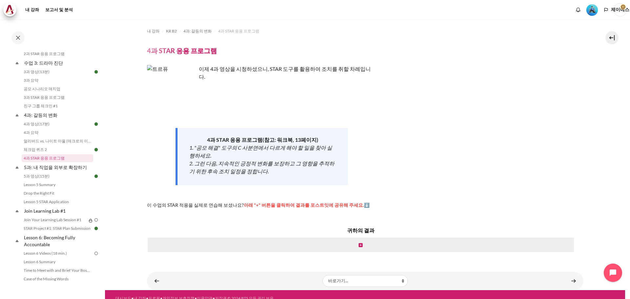
scroll to position [178, 0]
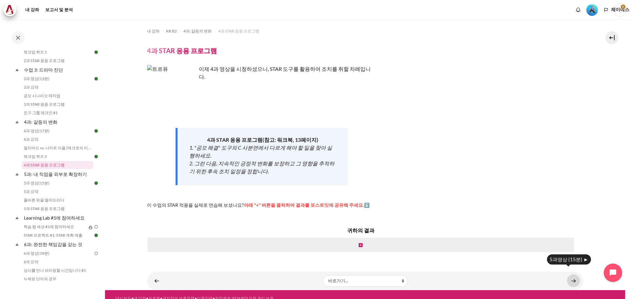
click at [574, 274] on link "콘텐츠" at bounding box center [573, 280] width 13 height 13
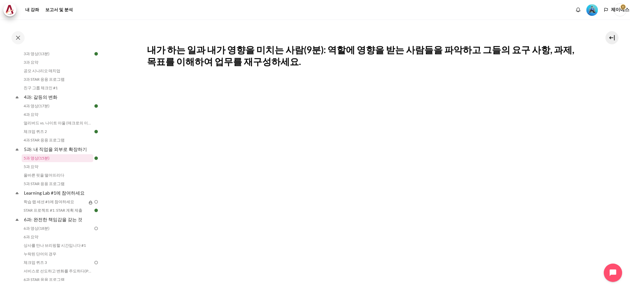
scroll to position [131, 0]
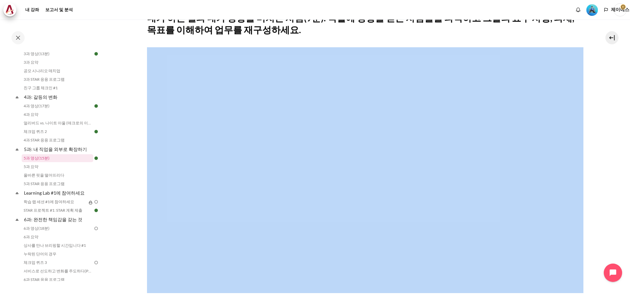
click at [498, 36] on div "내가 하는 일과 내가 영향을 미치는 사람(9분): 역할에 영향을 받는 사람들을 파악하고 그들의 요구 사항, 과제, 목표를 이해하여 업무를 재구…" at bounding box center [365, 188] width 437 height 389
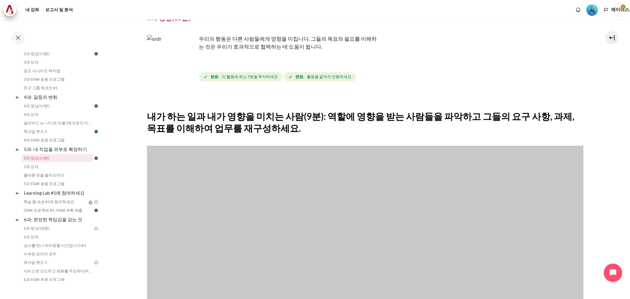
scroll to position [98, 0]
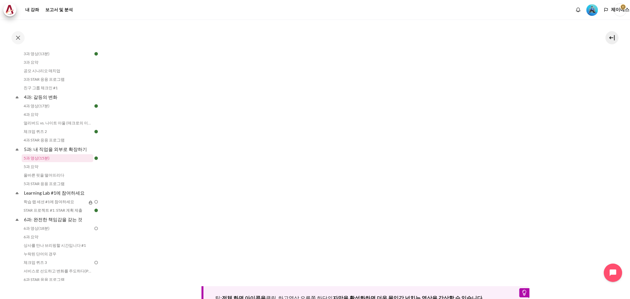
scroll to position [164, 0]
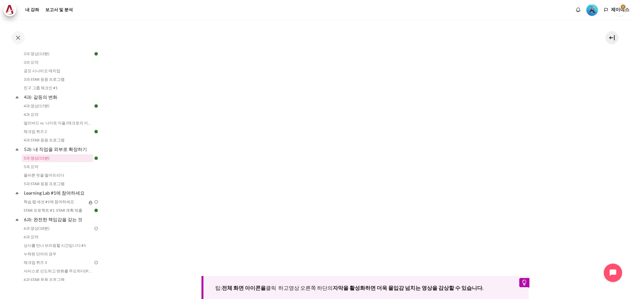
click at [618, 104] on section "내 강좌 KR B2 5과: 내 직업을 외부로 확장하기 5과 영상(15분) 5과 영상(15분) 완료 요구 사항 완료:" at bounding box center [365, 121] width 520 height 533
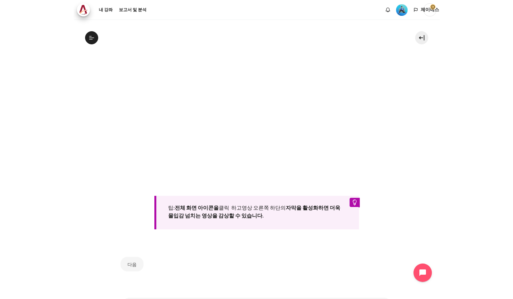
scroll to position [203, 0]
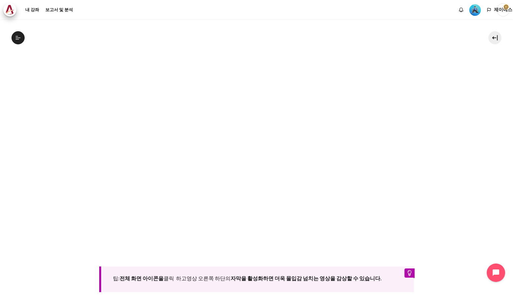
click at [34, 219] on section "내 강좌 KR B2 5과: 내 직업을 외부로 확장하기 5과 영상(15분) 5과 영상(15분) 완료 요구 사항 완료:" at bounding box center [256, 116] width 503 height 523
click at [14, 35] on button "오픈 코스 인덱스" at bounding box center [17, 37] width 13 height 13
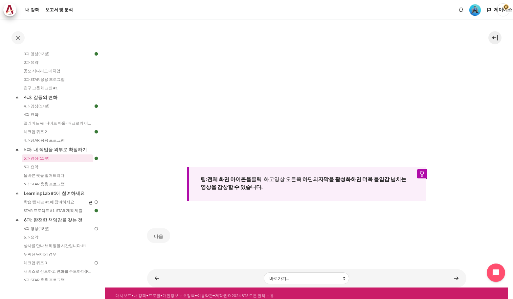
scroll to position [210, 0]
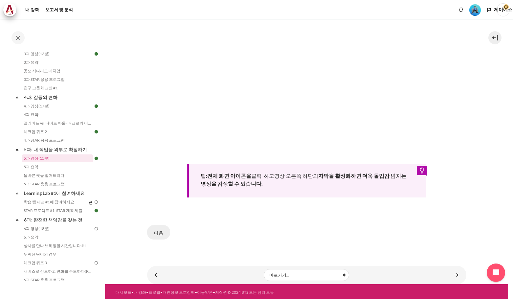
click at [153, 227] on button "다음" at bounding box center [158, 232] width 23 height 14
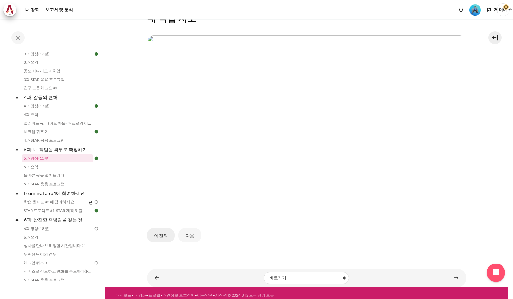
scroll to position [134, 0]
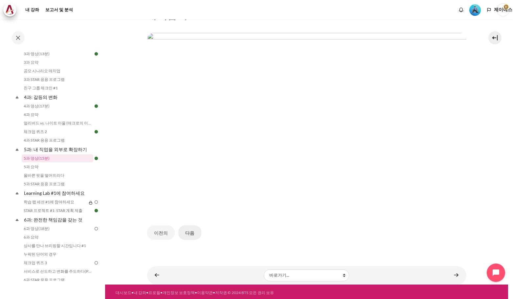
click at [189, 230] on font "다음" at bounding box center [189, 233] width 9 height 6
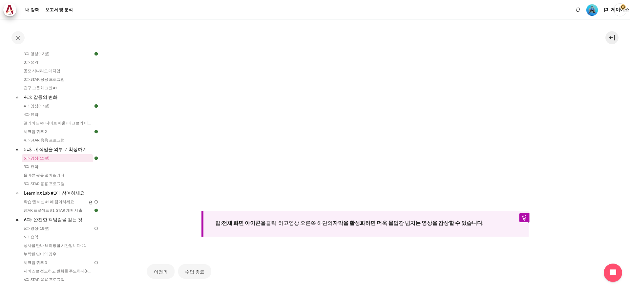
scroll to position [230, 0]
click at [192, 268] on font "수업 종료" at bounding box center [194, 271] width 19 height 6
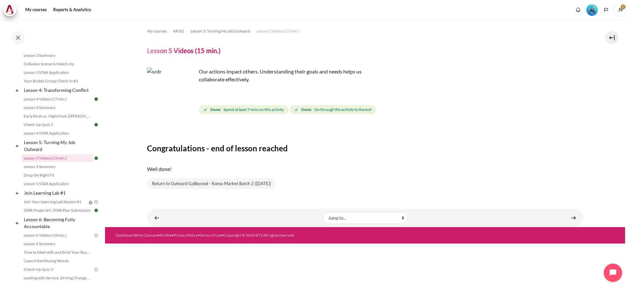
scroll to position [203, 0]
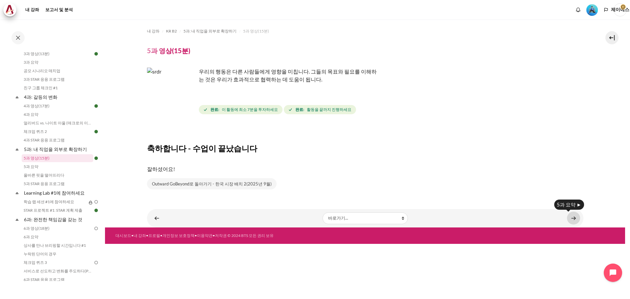
click at [572, 216] on link "콘텐츠" at bounding box center [573, 218] width 13 height 13
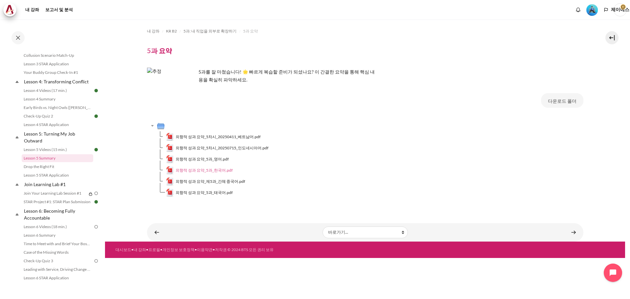
scroll to position [212, 0]
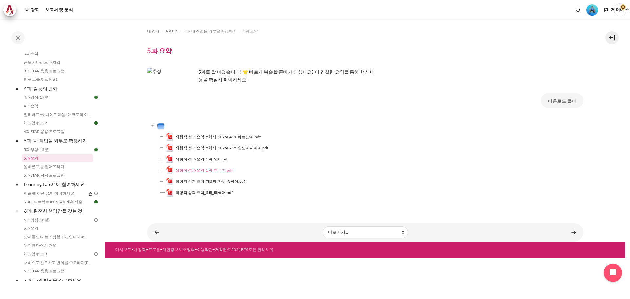
click at [205, 171] on font "외향적 성과 요약_5과_한국어.pdf" at bounding box center [204, 170] width 57 height 5
click at [574, 231] on link "콘텐츠" at bounding box center [573, 232] width 13 height 13
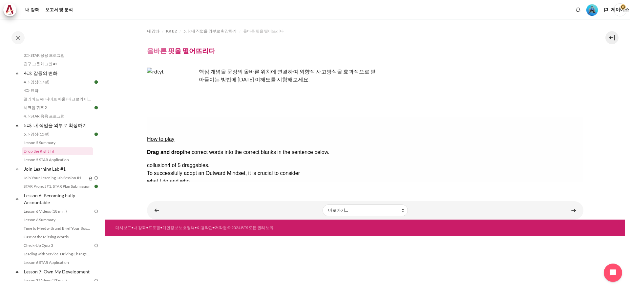
scroll to position [220, 0]
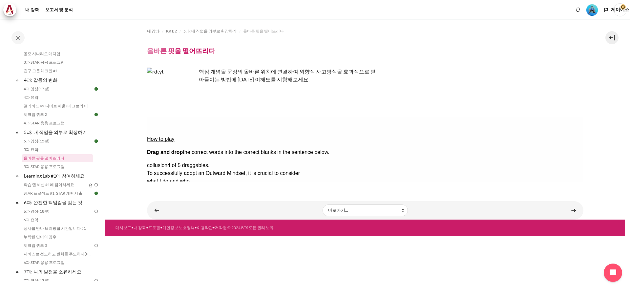
click at [164, 241] on button "Check Check the answers. The responses will be marked as correct, incorrect, or…" at bounding box center [156, 244] width 18 height 7
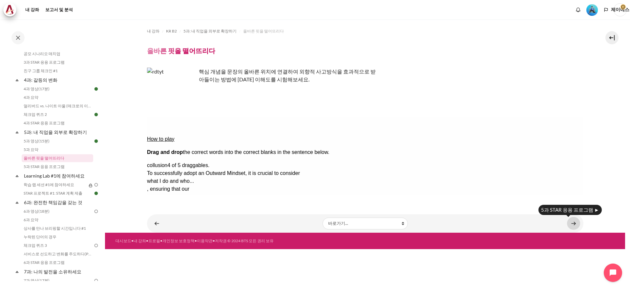
click at [574, 225] on link "콘텐츠" at bounding box center [573, 223] width 13 height 13
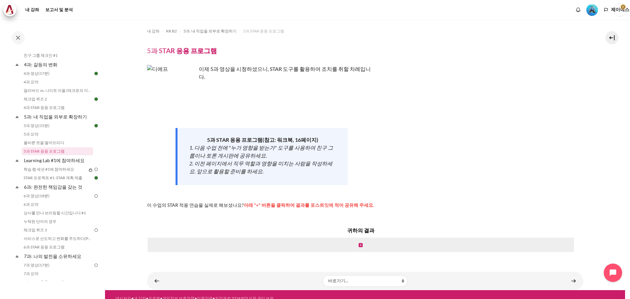
scroll to position [229, 0]
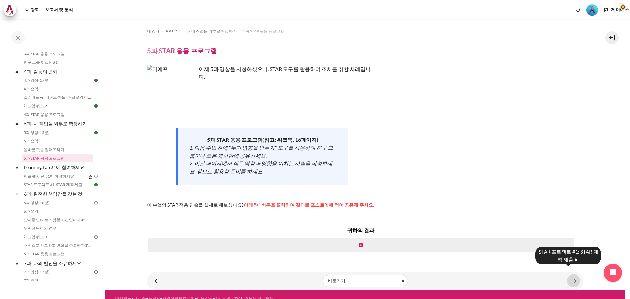
click at [572, 275] on link "콘텐츠" at bounding box center [573, 280] width 13 height 13
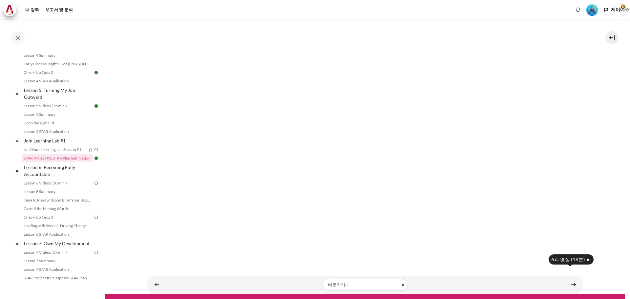
scroll to position [255, 0]
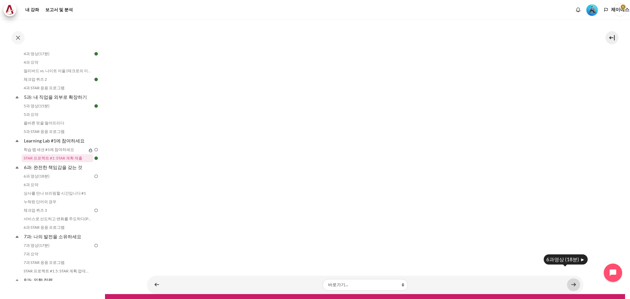
click at [567, 278] on link "콘텐츠" at bounding box center [573, 284] width 13 height 13
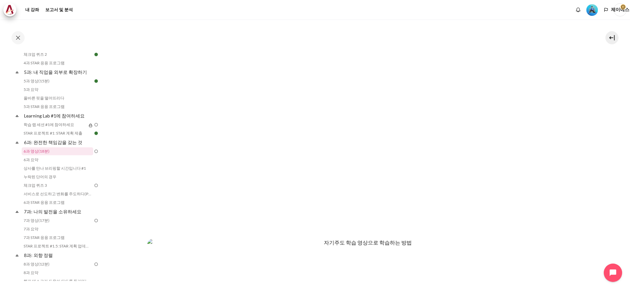
scroll to position [164, 0]
